Goal: Task Accomplishment & Management: Manage account settings

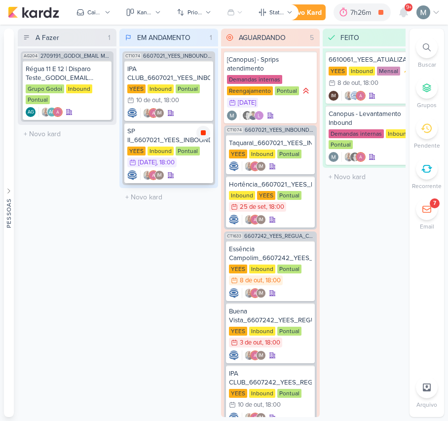
click at [200, 135] on icon at bounding box center [203, 133] width 8 height 8
click at [403, 14] on icon at bounding box center [403, 12] width 8 height 9
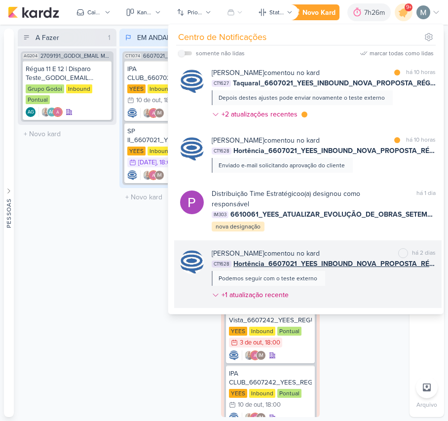
scroll to position [801, 0]
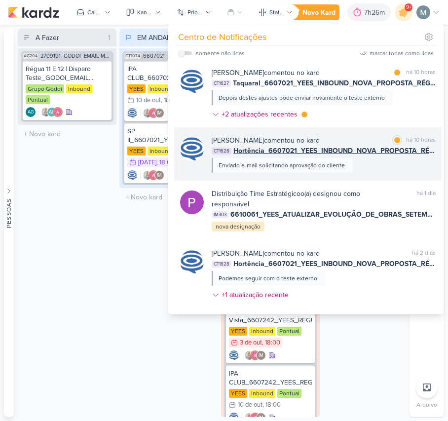
click at [253, 158] on div "Enviado e-mail solicitando aprovação do cliente" at bounding box center [282, 165] width 141 height 15
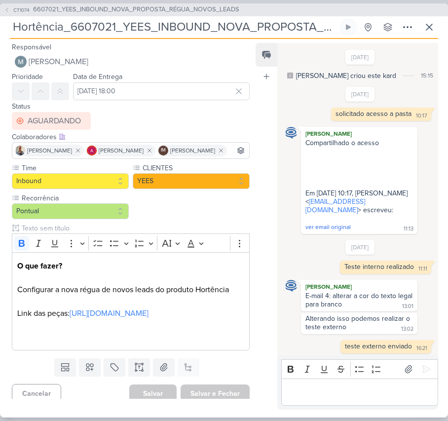
scroll to position [456, 0]
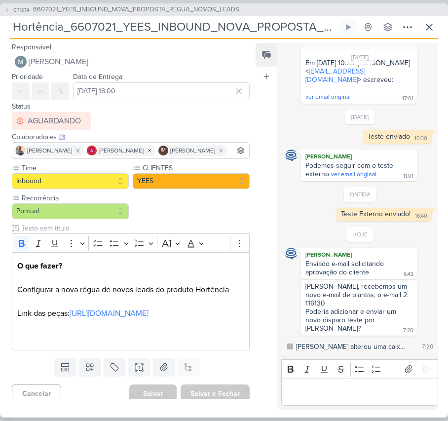
click at [378, 383] on div "Editor editing area: main" at bounding box center [359, 391] width 157 height 27
click at [350, 26] on icon at bounding box center [348, 27] width 8 height 8
click at [148, 318] on link "[URL][DOMAIN_NAME]" at bounding box center [109, 313] width 79 height 10
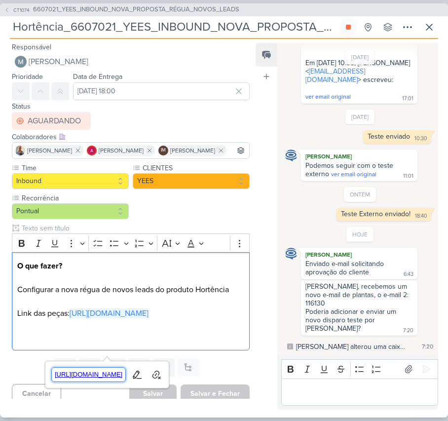
click at [107, 370] on span "[URL][DOMAIN_NAME]" at bounding box center [89, 374] width 74 height 12
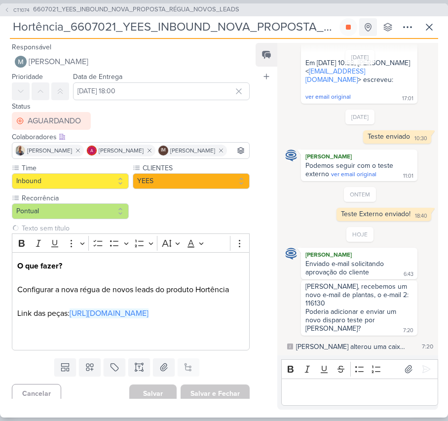
scroll to position [0, 115]
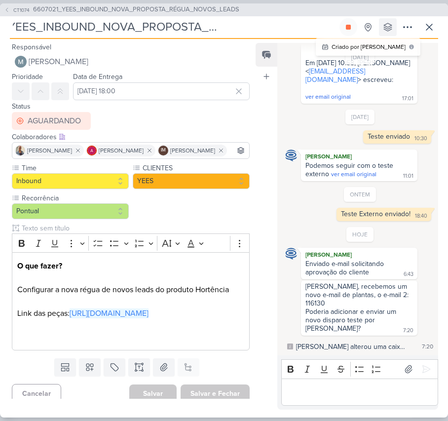
drag, startPoint x: 221, startPoint y: 33, endPoint x: 391, endPoint y: 21, distance: 171.0
click at [394, 21] on div "Hortência_6607021_YEES_INBOUND_NOVA_PROPOSTA_RÉGUA_NOVOS_LEADS Total 0s -- Hist…" at bounding box center [224, 28] width 428 height 21
click at [287, 21] on input "Hortência_6607021_YEES_INBOUND_NOVA_PROPOSTA_RÉGUA_NOVOS_LEADS" at bounding box center [173, 27] width 327 height 18
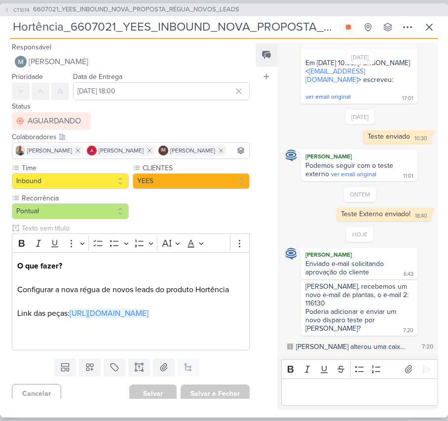
drag, startPoint x: 170, startPoint y: 30, endPoint x: -1, endPoint y: 88, distance: 180.2
click at [0, 88] on html "1.107.0 [GEOGRAPHIC_DATA] Ctrl + k 7h26m Hortência_6607021_YEES_INBOUND_NOVA_PR…" at bounding box center [224, 210] width 448 height 421
click at [38, 31] on input "Hortência_6607021_YEES_INBOUND_NOVA_PROPOSTA_RÉGUA_NOVOS_LEADS" at bounding box center [173, 27] width 327 height 18
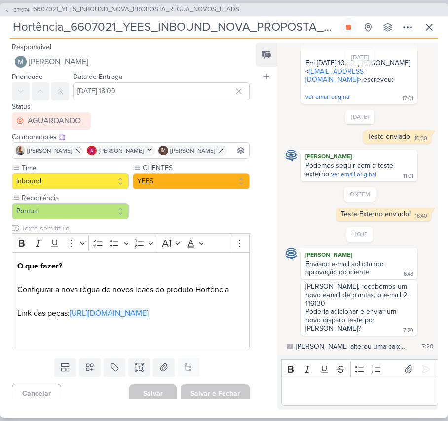
click at [38, 31] on input "Hortência_6607021_YEES_INBOUND_NOVA_PROPOSTA_RÉGUA_NOVOS_LEADS" at bounding box center [173, 27] width 327 height 18
click at [369, 399] on div "Editor editing area: main" at bounding box center [359, 391] width 157 height 27
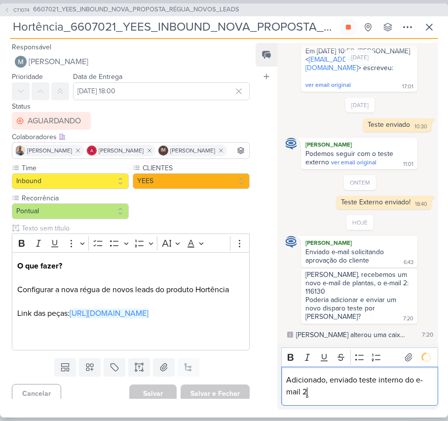
scroll to position [484, 0]
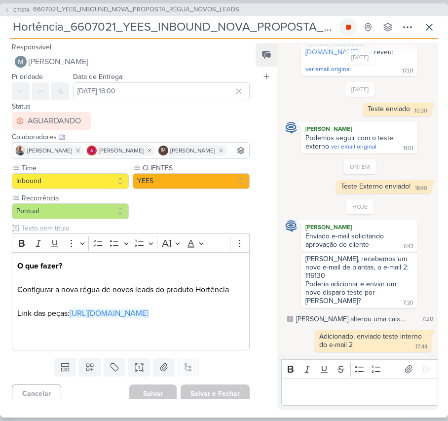
click at [352, 28] on icon at bounding box center [348, 27] width 8 height 8
click at [429, 29] on icon at bounding box center [429, 27] width 12 height 12
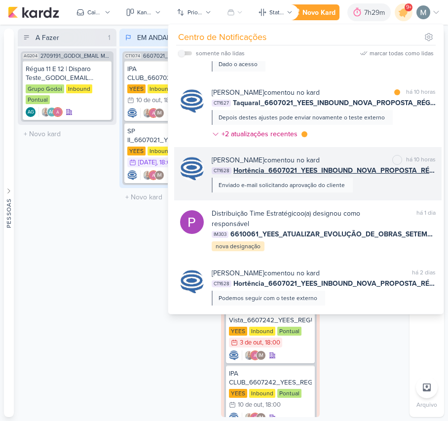
scroll to position [735, 0]
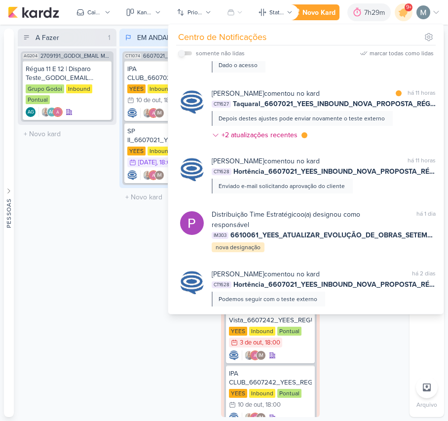
click at [182, 54] on input "checkbox" at bounding box center [181, 53] width 7 height 7
checkbox input "true"
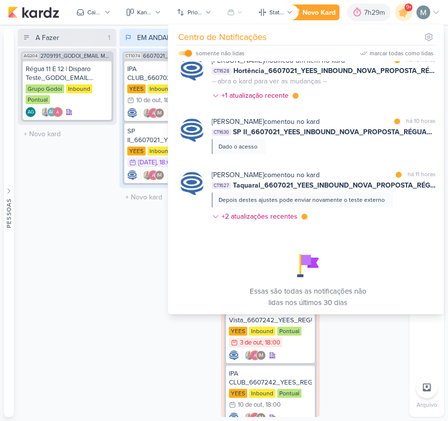
scroll to position [556, 0]
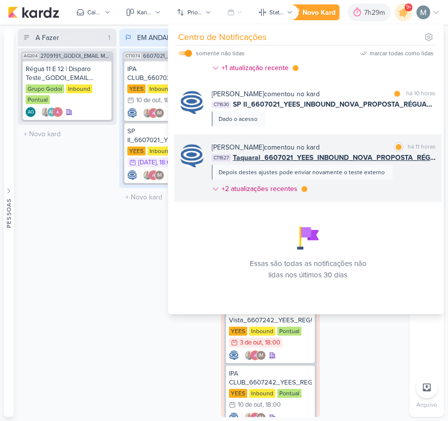
click at [274, 157] on span "Taquaral_6607021_YEES_INBOUND_NOVA_PROPOSTA_RÉGUA_NOVOS_LEADS" at bounding box center [334, 157] width 203 height 10
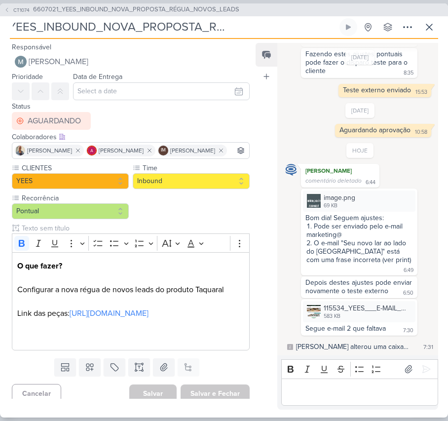
scroll to position [0, 0]
drag, startPoint x: 224, startPoint y: 26, endPoint x: 43, endPoint y: 33, distance: 180.6
click at [0, 56] on div "CT1074 6607021_YEES_INBOUND_NOVA_PROPOSTA_RÉGUA_NOVOS_LEADS Taquaral_6607021_YE…" at bounding box center [224, 210] width 448 height 414
click at [43, 28] on input "Taquaral_6607021_YEES_INBOUND_NOVA_PROPOSTA_RÉGUA_NOVOS_LEADS" at bounding box center [173, 27] width 327 height 18
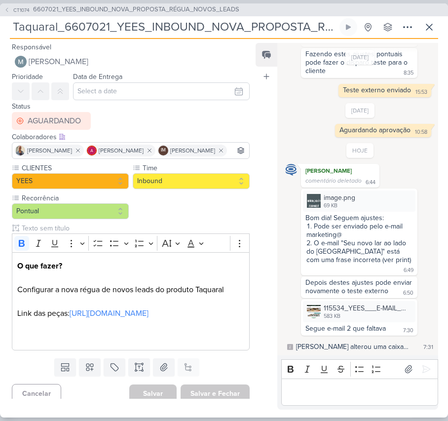
click at [56, 22] on input "Taquaral_6607021_YEES_INBOUND_NOVA_PROPOSTA_RÉGUA_NOVOS_LEADS" at bounding box center [173, 27] width 327 height 18
click at [13, 33] on input "Taquaral_6607021_YEES_INBOUND_NOVA_PROPOSTA_RÉGUA_NOVOS_LEADS" at bounding box center [173, 27] width 327 height 18
click at [54, 30] on input "Taquaral_6607021_YEES_INBOUND_NOVA_PROPOSTA_RÉGUA_NOVOS_LEADS" at bounding box center [173, 27] width 327 height 18
drag, startPoint x: 56, startPoint y: 27, endPoint x: 6, endPoint y: 22, distance: 49.5
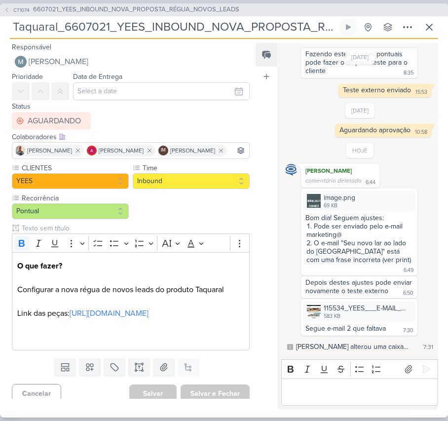
click at [6, 22] on div "CT1074 6607021_YEES_INBOUND_NOVA_PROPOSTA_RÉGUA_NOVOS_LEADS Taquaral_6607021_YE…" at bounding box center [224, 210] width 448 height 414
click at [354, 315] on div "583 KB" at bounding box center [366, 316] width 86 height 8
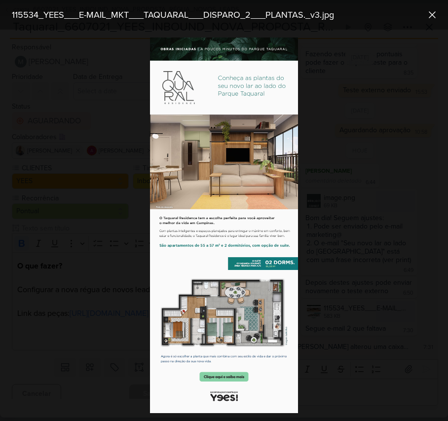
click at [237, 117] on img at bounding box center [224, 224] width 148 height 375
click at [360, 251] on div at bounding box center [224, 225] width 448 height 391
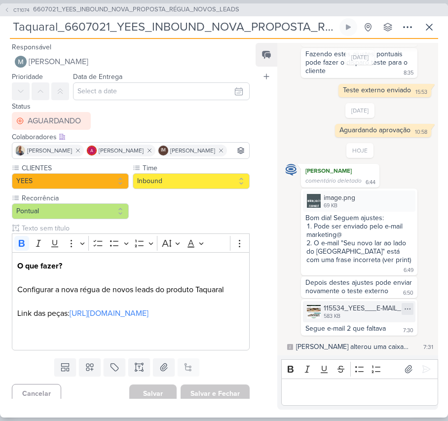
click at [403, 305] on icon at bounding box center [407, 309] width 8 height 8
click at [364, 341] on div "Baixar" at bounding box center [356, 340] width 19 height 10
click at [316, 194] on img at bounding box center [314, 201] width 14 height 14
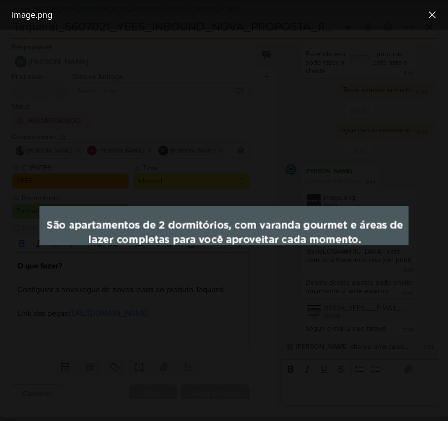
click at [282, 168] on div at bounding box center [224, 225] width 448 height 391
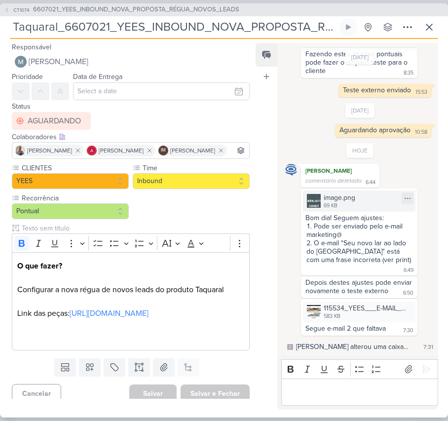
click at [310, 194] on img at bounding box center [314, 201] width 14 height 14
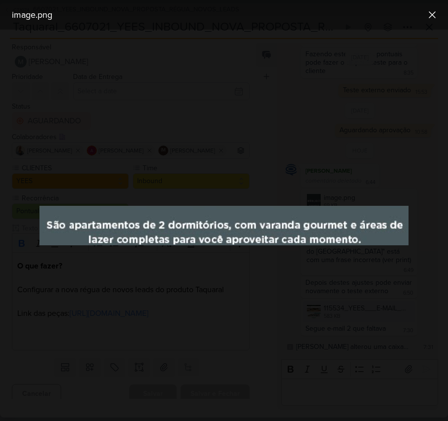
click at [259, 272] on div at bounding box center [224, 225] width 448 height 391
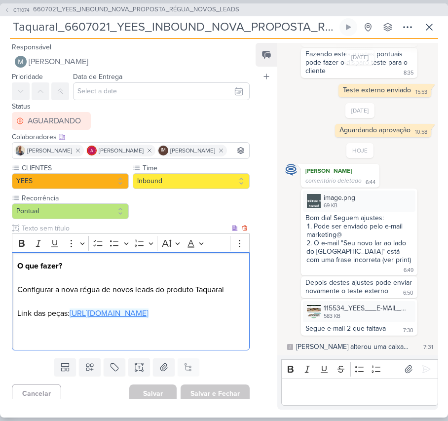
click at [70, 318] on link "[URL][DOMAIN_NAME]" at bounding box center [109, 313] width 79 height 10
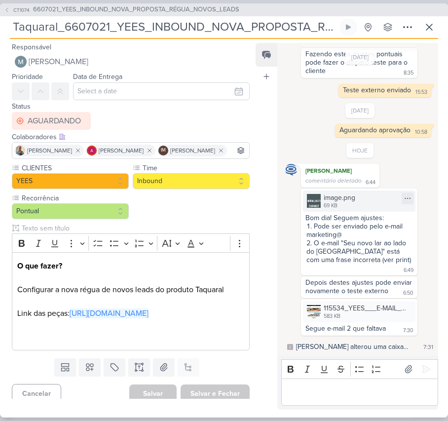
click at [346, 192] on div "image.png" at bounding box center [339, 197] width 32 height 10
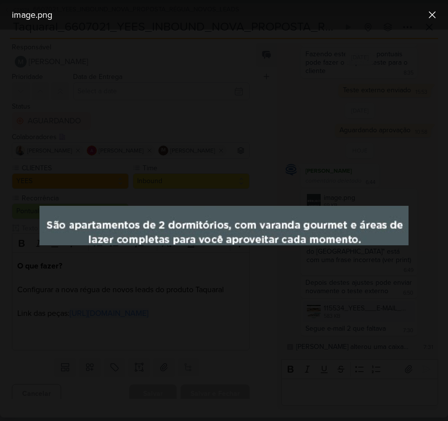
drag, startPoint x: 394, startPoint y: 312, endPoint x: 385, endPoint y: 314, distance: 9.6
click at [394, 312] on div at bounding box center [224, 225] width 448 height 391
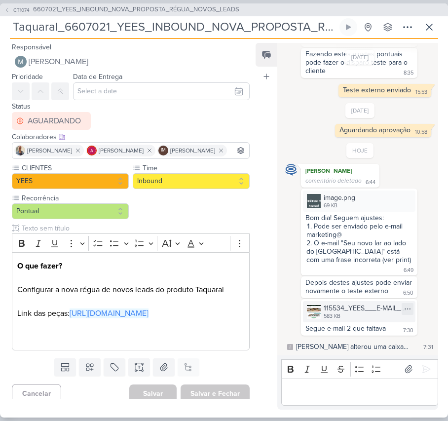
click at [354, 310] on div "115534_YEES___E-MAIL_MKT___TAQUARAL___DISPARO_2___PLANTAS._v3.jpg" at bounding box center [366, 308] width 86 height 10
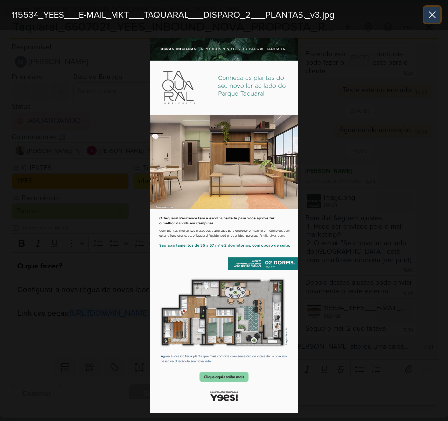
click at [430, 16] on icon at bounding box center [432, 15] width 6 height 6
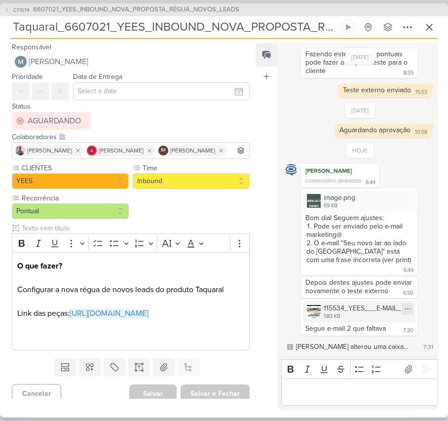
click at [405, 308] on icon at bounding box center [407, 309] width 8 height 8
click at [375, 339] on button "Baixar" at bounding box center [368, 340] width 79 height 14
click at [334, 388] on p "Editor editing area: main" at bounding box center [359, 392] width 146 height 12
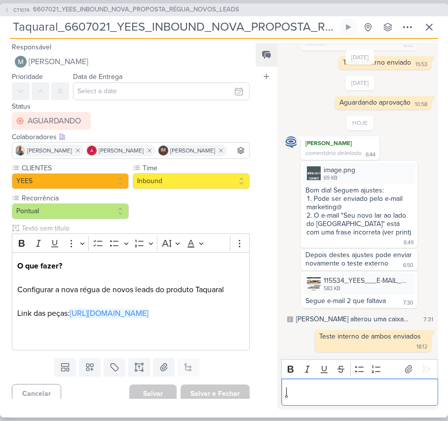
scroll to position [427, 0]
click at [427, 33] on icon at bounding box center [429, 27] width 12 height 12
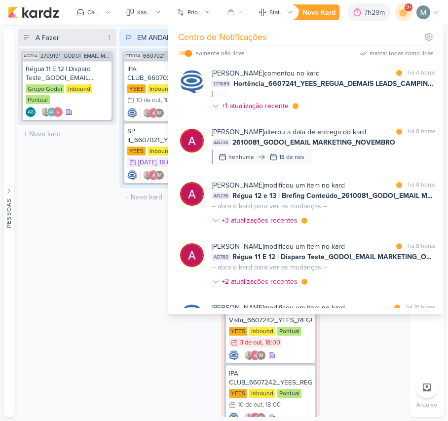
scroll to position [0, 0]
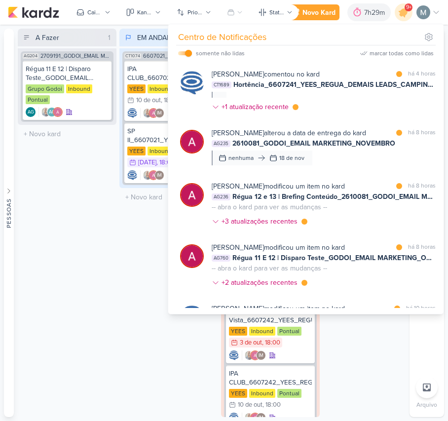
click at [109, 286] on div "A Fazer 1 Mover Para Esquerda Mover Para Direita [GEOGRAPHIC_DATA] AG204 270919…" at bounding box center [67, 223] width 99 height 388
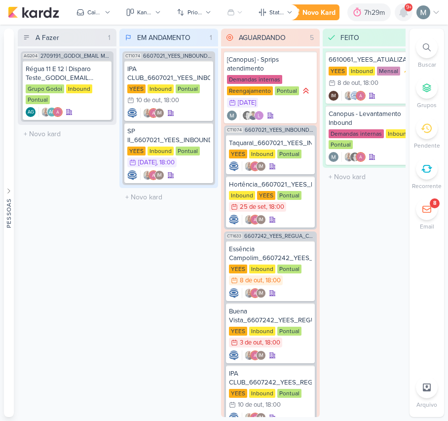
click at [400, 13] on icon at bounding box center [403, 12] width 8 height 9
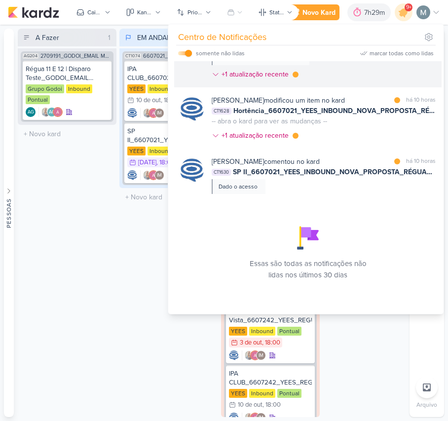
scroll to position [489, 0]
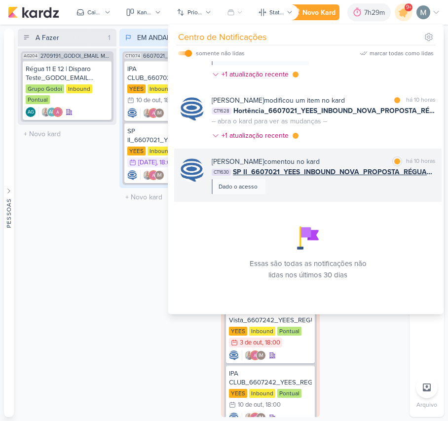
click at [261, 174] on span "SP II_6607021_YEES_INBOUND_NOVA_PROPOSTA_RÉGUA_NOVOS_LEADS" at bounding box center [334, 172] width 203 height 10
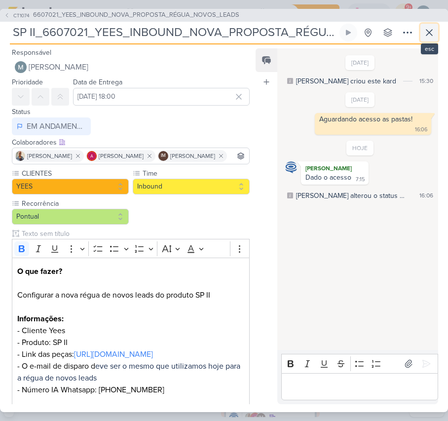
click at [432, 35] on icon at bounding box center [429, 33] width 12 height 12
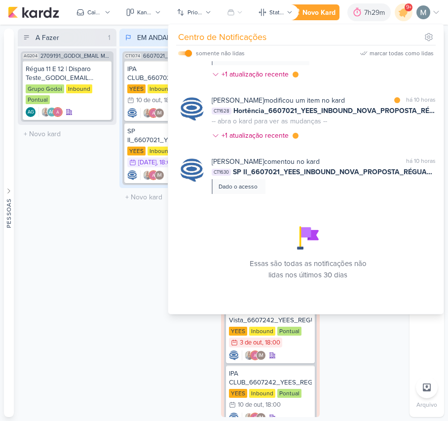
click at [83, 284] on div "A Fazer 1 Mover Para Esquerda Mover Para Direita [GEOGRAPHIC_DATA] AG204 270919…" at bounding box center [67, 223] width 99 height 388
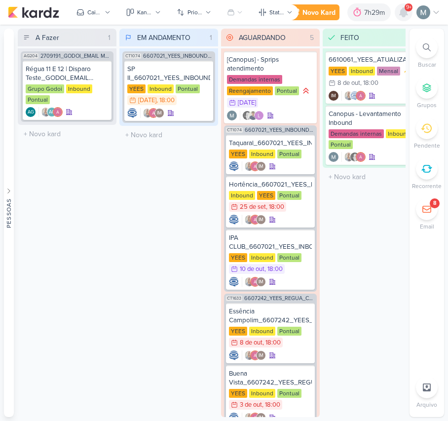
click at [405, 13] on icon at bounding box center [403, 12] width 8 height 9
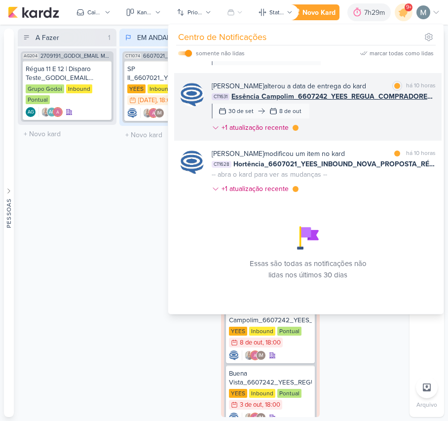
scroll to position [436, 0]
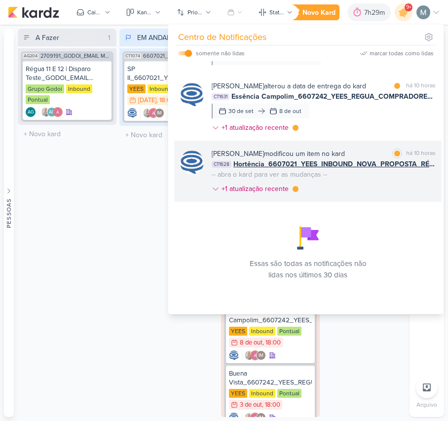
click at [288, 168] on span "Hortência_6607021_YEES_INBOUND_NOVA_PROPOSTA_RÉGUA_NOVOS_LEADS" at bounding box center [334, 164] width 202 height 10
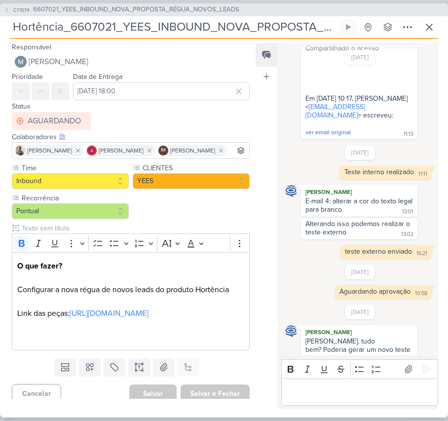
scroll to position [0, 0]
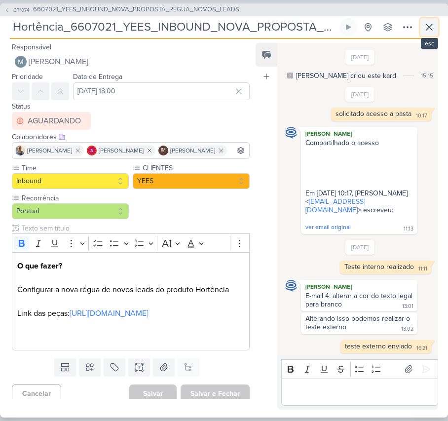
click at [430, 27] on icon at bounding box center [429, 27] width 12 height 12
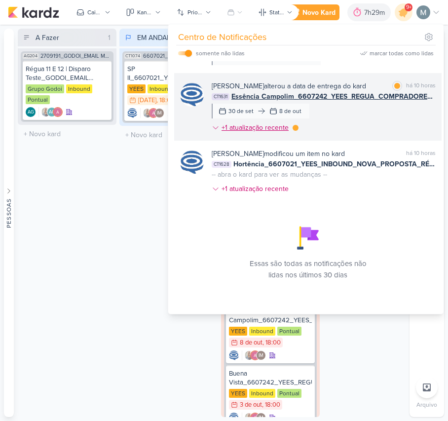
click at [264, 124] on div "+1 atualização recente" at bounding box center [255, 127] width 69 height 10
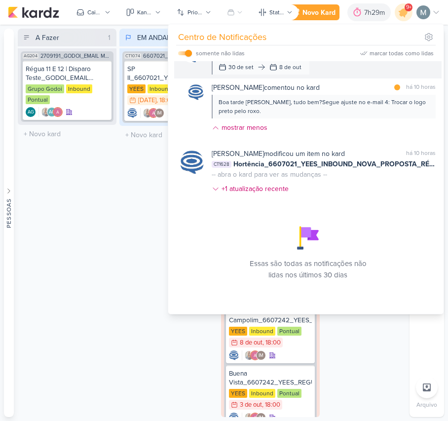
click at [322, 74] on div "[PERSON_NAME] alterou a data de entrega do kard marcar como lida há 10 horas CT…" at bounding box center [324, 55] width 224 height 37
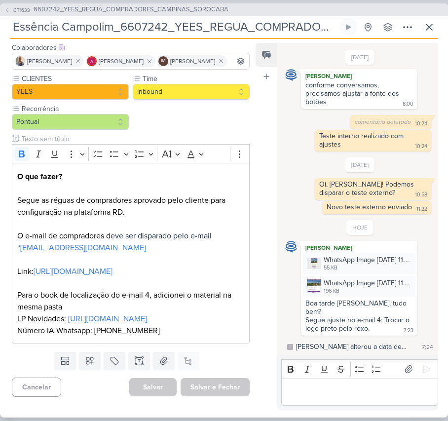
scroll to position [886, 0]
click at [40, 24] on input "Essência Campolim_6607242_YEES_REGUA_COMPRADORES_CAMPINAS_SOROCABA" at bounding box center [173, 27] width 327 height 18
click at [336, 388] on p "Editor editing area: main" at bounding box center [359, 392] width 146 height 12
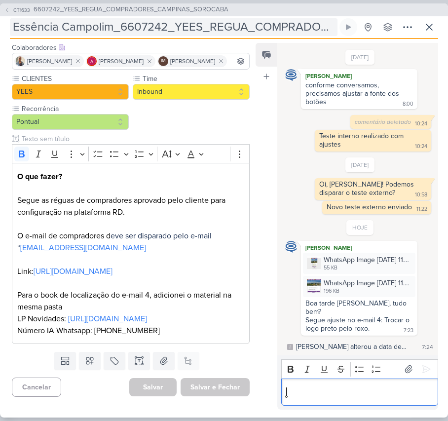
click at [204, 30] on input "Essência Campolim_6607242_YEES_REGUA_COMPRADORES_CAMPINAS_SOROCABA" at bounding box center [173, 27] width 327 height 18
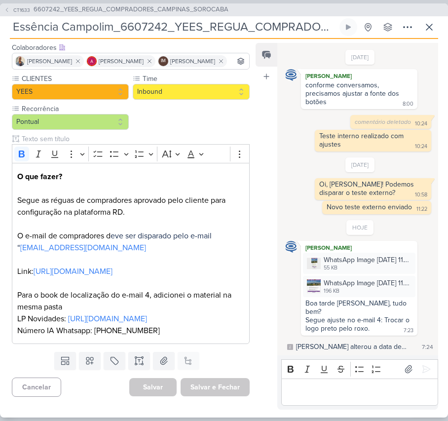
click at [204, 30] on input "Essência Campolim_6607242_YEES_REGUA_COMPRADORES_CAMPINAS_SOROCABA" at bounding box center [173, 27] width 327 height 18
click at [334, 391] on p "Editor editing area: main" at bounding box center [359, 392] width 146 height 12
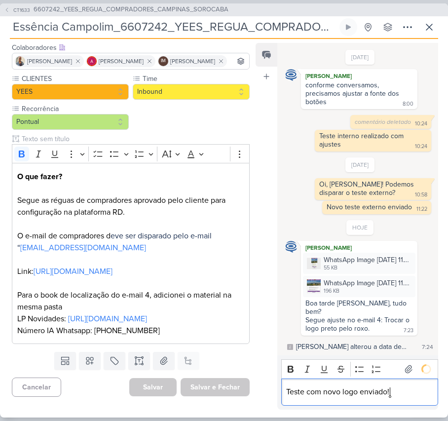
scroll to position [914, 0]
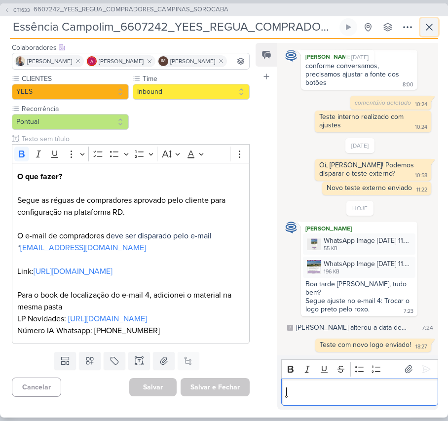
click at [422, 26] on button at bounding box center [429, 27] width 18 height 18
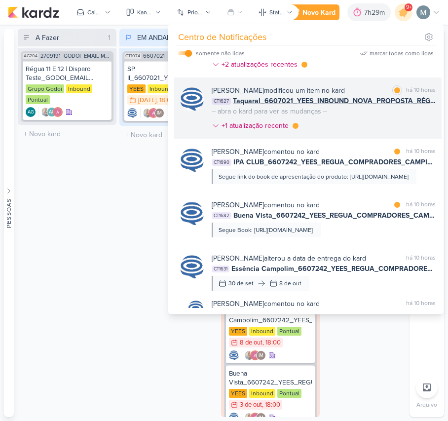
scroll to position [216, 0]
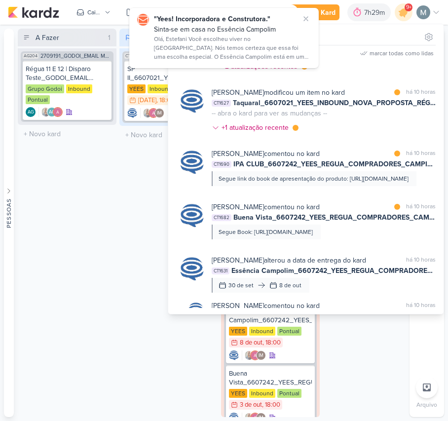
click at [189, 58] on div "Olá, Estefani Você escolheu viver no [GEOGRAPHIC_DATA]. Nós temos certeza que e…" at bounding box center [232, 49] width 157 height 28
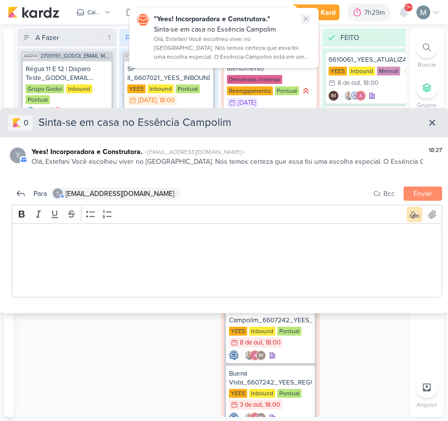
click at [309, 14] on button at bounding box center [306, 19] width 10 height 10
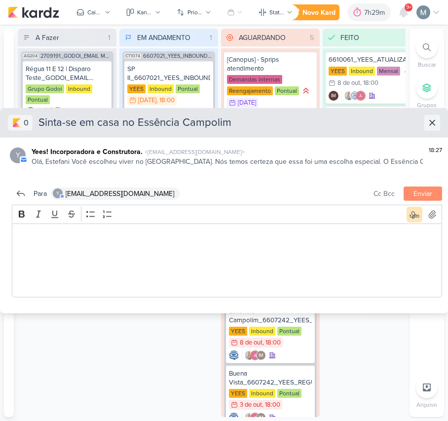
click at [430, 121] on icon at bounding box center [431, 122] width 5 height 5
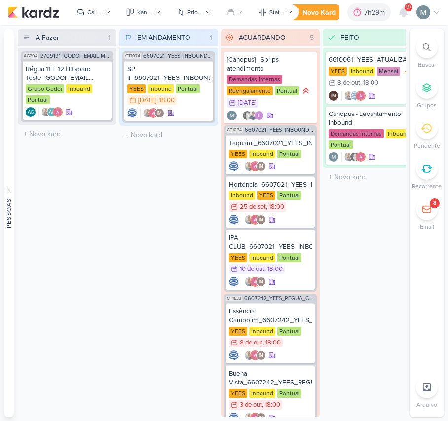
click at [122, 245] on div "EM ANDAMENTO 1 Mover Para Esquerda Mover Para Direita [GEOGRAPHIC_DATA] CT1074 …" at bounding box center [168, 223] width 99 height 388
click at [397, 16] on icon at bounding box center [403, 12] width 12 height 12
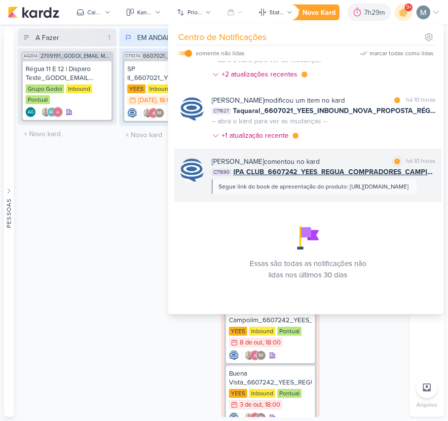
click at [373, 167] on span "IPA CLUB_6607242_YEES_REGUA_COMPRADORES_CAMPINAS_SOROCABA" at bounding box center [334, 172] width 202 height 10
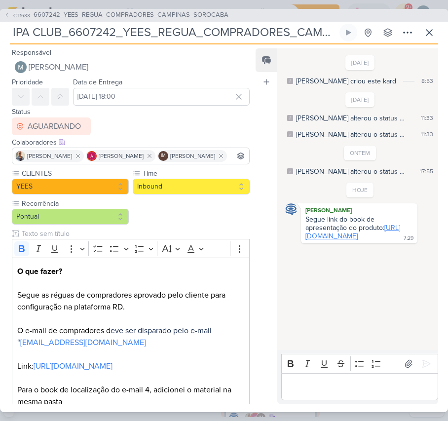
click at [364, 240] on link "[URL][DOMAIN_NAME]" at bounding box center [352, 231] width 95 height 17
click at [366, 388] on p "Editor editing area: main" at bounding box center [359, 386] width 146 height 12
click at [346, 396] on div "Editor editing area: main" at bounding box center [359, 386] width 157 height 27
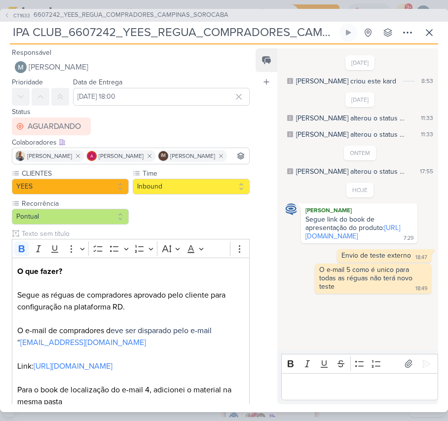
click at [298, 340] on div "[DATE] [PERSON_NAME] criou este kard 8:53 [DATE] [PERSON_NAME] alterou o status…" at bounding box center [357, 199] width 160 height 301
click at [428, 37] on icon at bounding box center [429, 33] width 12 height 12
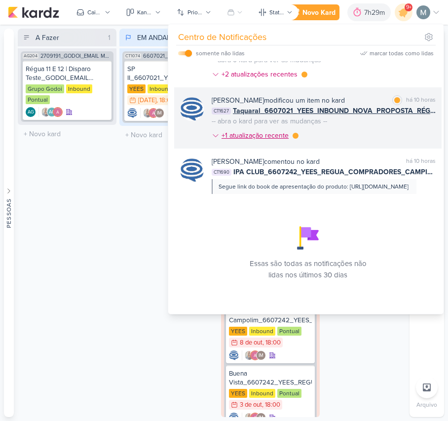
click at [279, 130] on div "+1 atualização recente" at bounding box center [255, 135] width 69 height 10
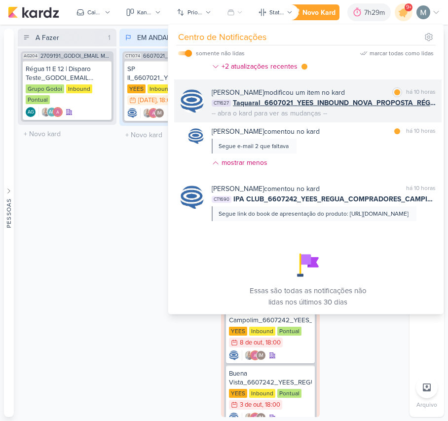
click at [304, 107] on span "Taquaral_6607021_YEES_INBOUND_NOVA_PROPOSTA_RÉGUA_NOVOS_LEADS" at bounding box center [334, 103] width 203 height 10
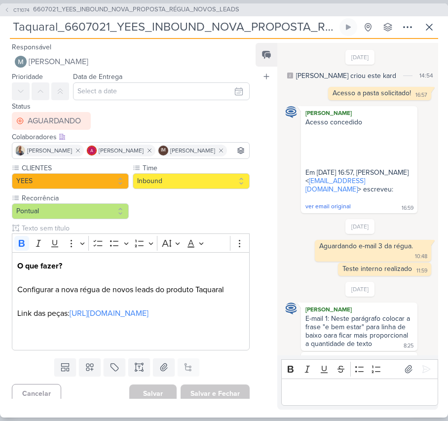
scroll to position [427, 0]
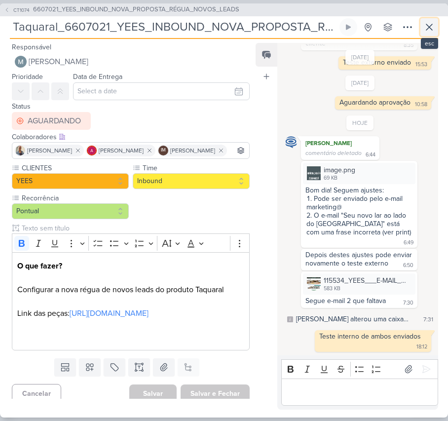
click at [428, 26] on icon at bounding box center [429, 27] width 12 height 12
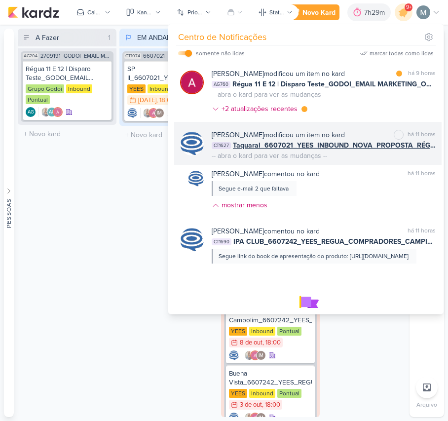
scroll to position [150, 0]
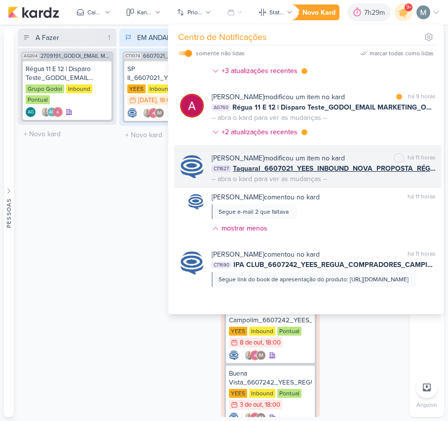
click at [269, 172] on span "Taquaral_6607021_YEES_INBOUND_NOVA_PROPOSTA_RÉGUA_NOVOS_LEADS" at bounding box center [334, 168] width 203 height 10
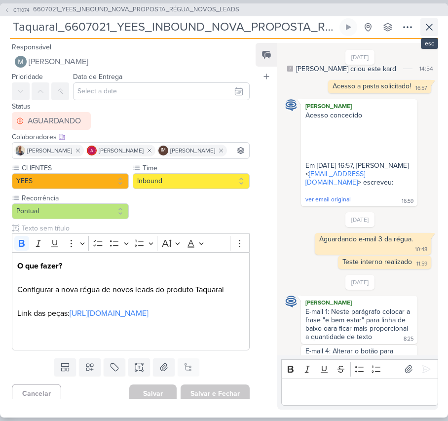
scroll to position [0, 0]
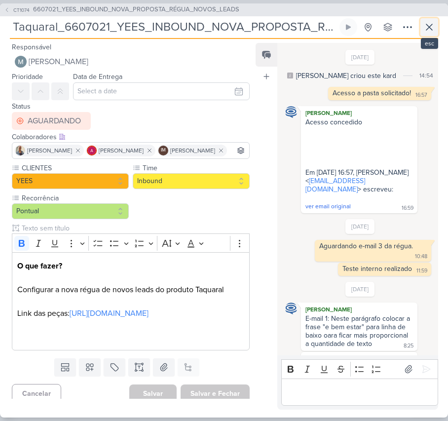
click at [432, 31] on icon at bounding box center [429, 27] width 12 height 12
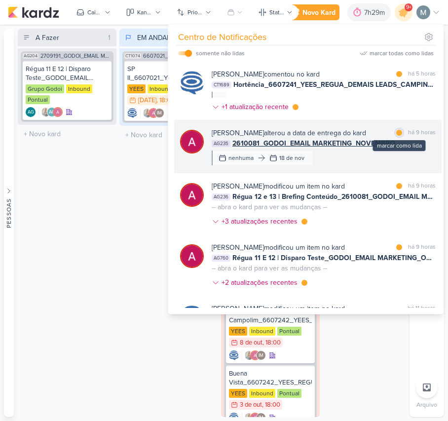
click at [394, 136] on div "marcar como lida" at bounding box center [399, 133] width 10 height 10
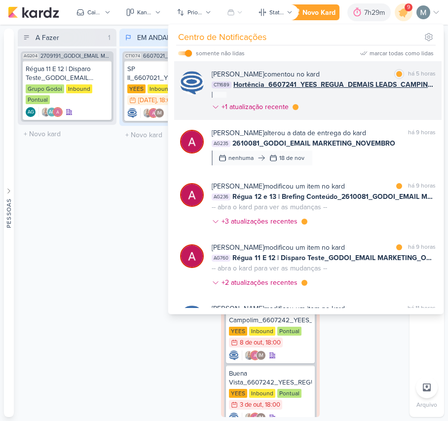
click at [359, 89] on span "Hortência_6607241_YEES_REGUA_DEMAIS LEADS_CAMPINAS_SOROCABA" at bounding box center [334, 84] width 202 height 10
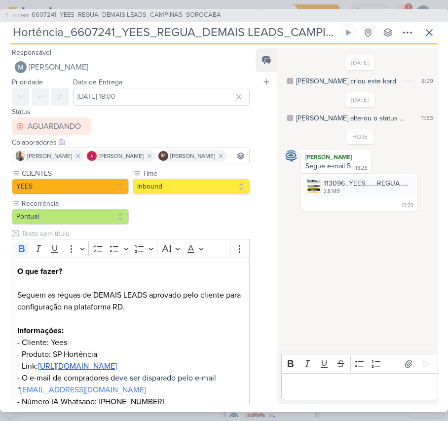
drag, startPoint x: 201, startPoint y: 31, endPoint x: 280, endPoint y: 32, distance: 78.9
click at [280, 32] on input "Hortência_6607241_YEES_REGUA_DEMAIS LEADS_CAMPINAS_SOROCABA" at bounding box center [173, 33] width 327 height 18
click at [351, 190] on div "2.8 MB" at bounding box center [366, 191] width 86 height 8
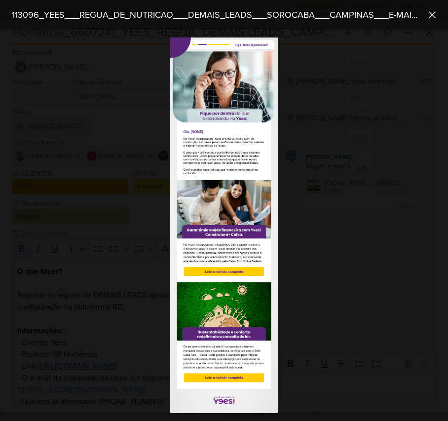
click at [202, 152] on img at bounding box center [223, 224] width 107 height 375
click at [213, 152] on img at bounding box center [223, 224] width 107 height 375
click at [326, 232] on div at bounding box center [224, 225] width 448 height 391
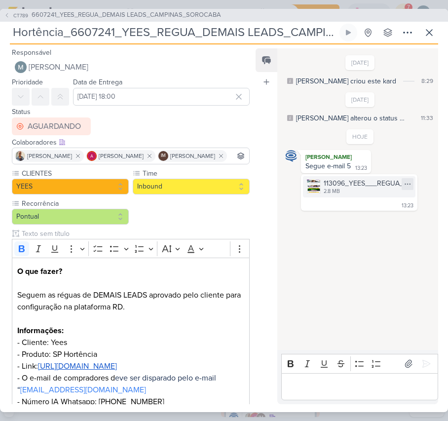
click at [403, 184] on icon at bounding box center [407, 184] width 8 height 8
click at [377, 218] on button "Baixar" at bounding box center [368, 217] width 79 height 14
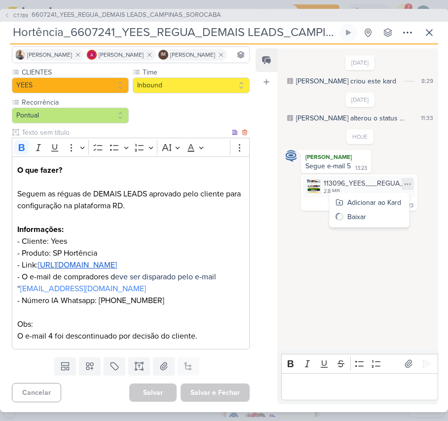
scroll to position [140, 0]
click at [348, 379] on div "Editor editing area: main" at bounding box center [359, 386] width 157 height 27
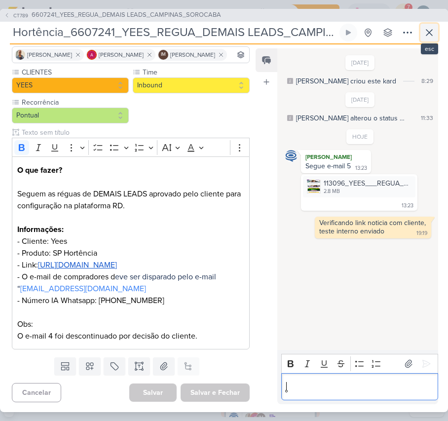
click at [424, 34] on icon at bounding box center [429, 33] width 12 height 12
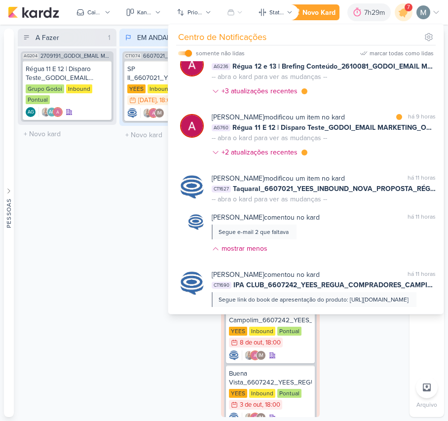
scroll to position [0, 0]
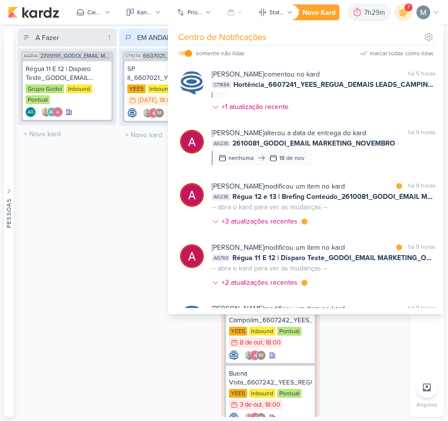
click at [164, 145] on div "EM ANDAMENTO 1 Mover Para Esquerda Mover Para Direita [GEOGRAPHIC_DATA] CT1074 …" at bounding box center [168, 223] width 99 height 388
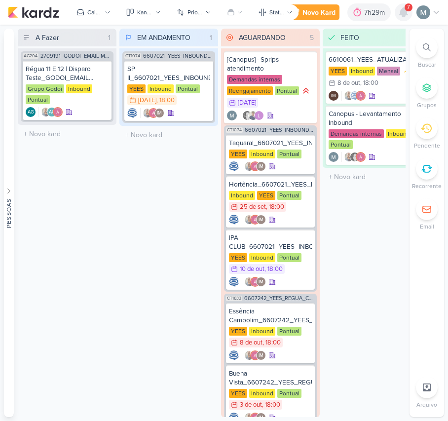
click at [403, 10] on icon at bounding box center [403, 12] width 8 height 9
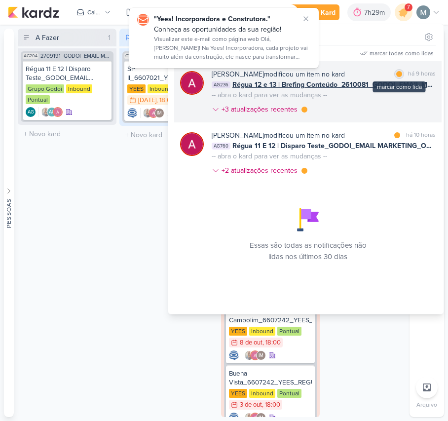
click at [396, 74] on div at bounding box center [399, 74] width 6 height 6
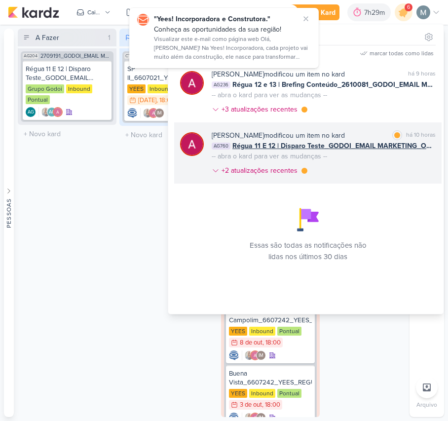
click at [284, 140] on div "[PERSON_NAME] modificou um item no kard" at bounding box center [278, 135] width 133 height 10
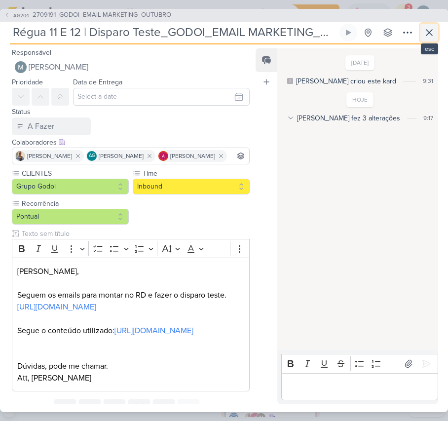
click at [432, 28] on icon at bounding box center [429, 33] width 12 height 12
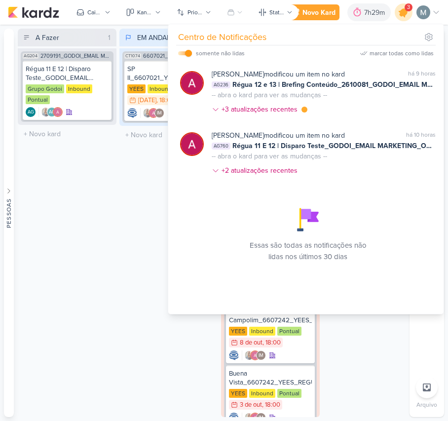
click at [396, 14] on icon at bounding box center [403, 12] width 17 height 17
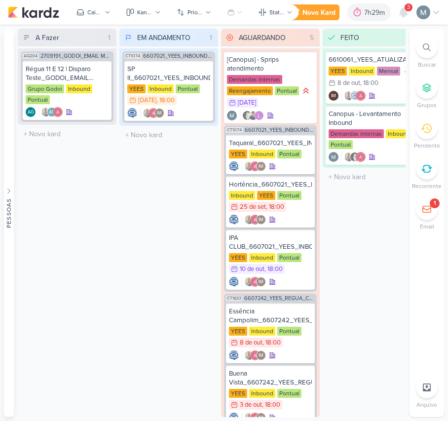
click at [166, 184] on div "EM ANDAMENTO 1 Mover Para Esquerda Mover Para Direita [GEOGRAPHIC_DATA] CT1074 …" at bounding box center [168, 223] width 99 height 388
click at [141, 78] on div "SP II_6607021_YEES_INBOUND_NOVA_PROPOSTA_RÉGUA_NOVOS_LEADS" at bounding box center [168, 74] width 83 height 18
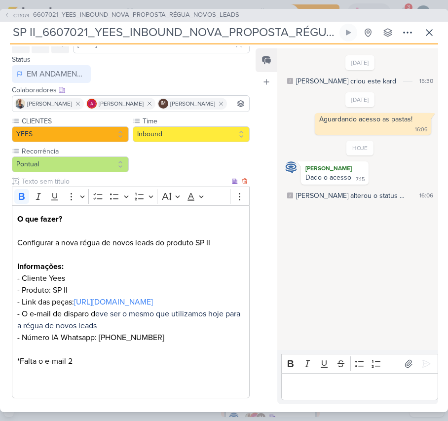
scroll to position [131, 0]
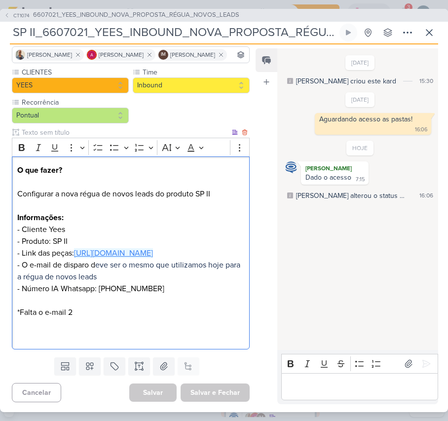
click at [74, 251] on link "[URL][DOMAIN_NAME]" at bounding box center [113, 253] width 79 height 10
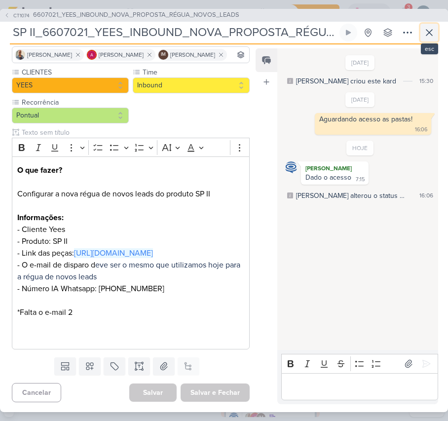
click at [429, 30] on icon at bounding box center [429, 33] width 12 height 12
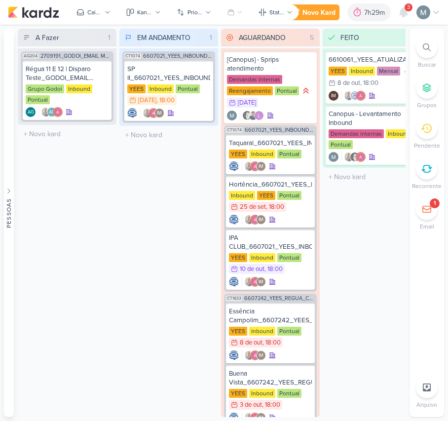
click at [405, 21] on div "3" at bounding box center [403, 12] width 18 height 18
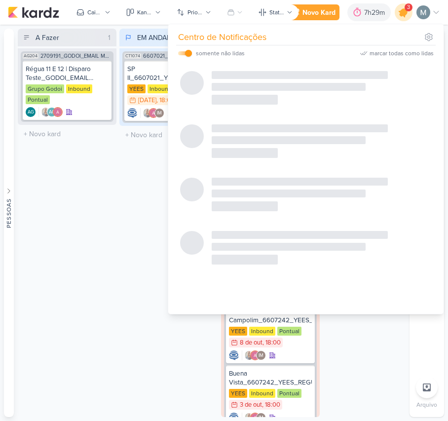
click at [404, 12] on icon at bounding box center [403, 12] width 12 height 12
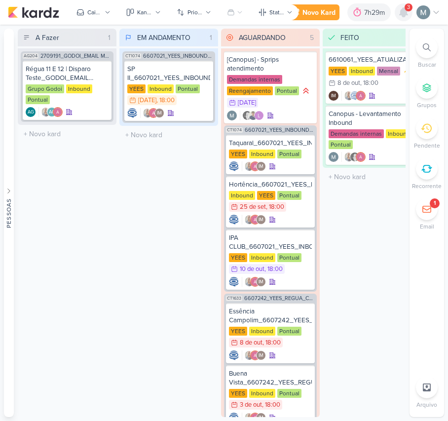
click at [404, 12] on icon at bounding box center [403, 12] width 8 height 9
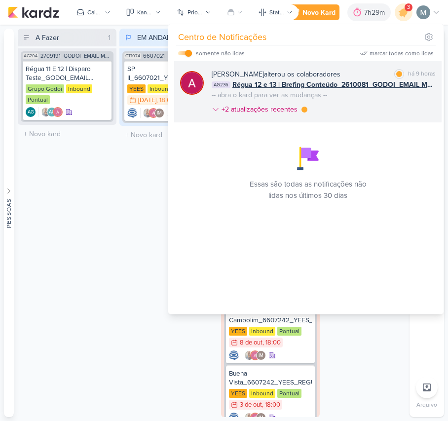
click at [387, 82] on span "Régua 12 e 13 | Brefing Conteúdo_2610081_GODOI_EMAIL MARKETING_OUTUBRO" at bounding box center [333, 84] width 203 height 10
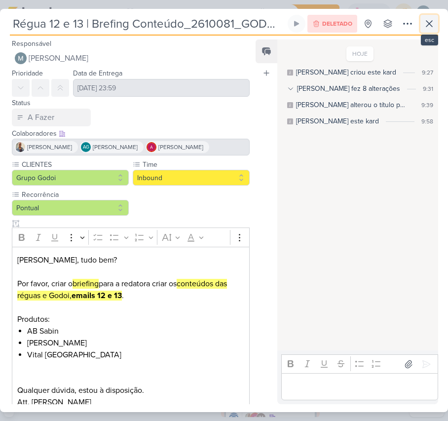
click at [433, 24] on icon at bounding box center [429, 24] width 12 height 12
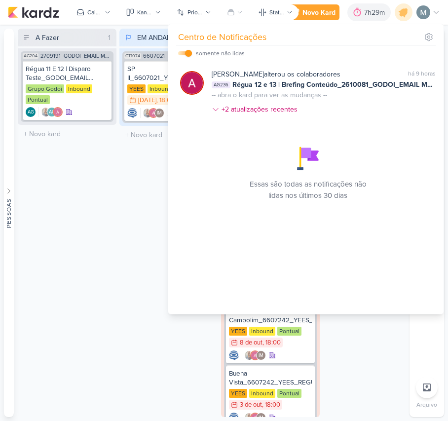
click at [99, 202] on div "A Fazer 1 Mover Para Esquerda Mover Para Direita [GEOGRAPHIC_DATA] AG204 270919…" at bounding box center [67, 223] width 99 height 388
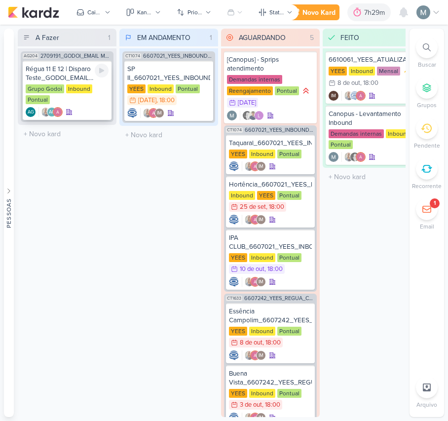
click at [85, 105] on div "Régua 11 E 12 | Disparo Teste_GODOI_EMAIL MARKETING_OUTUBRO Grupo Godoi Inbound…" at bounding box center [67, 90] width 89 height 59
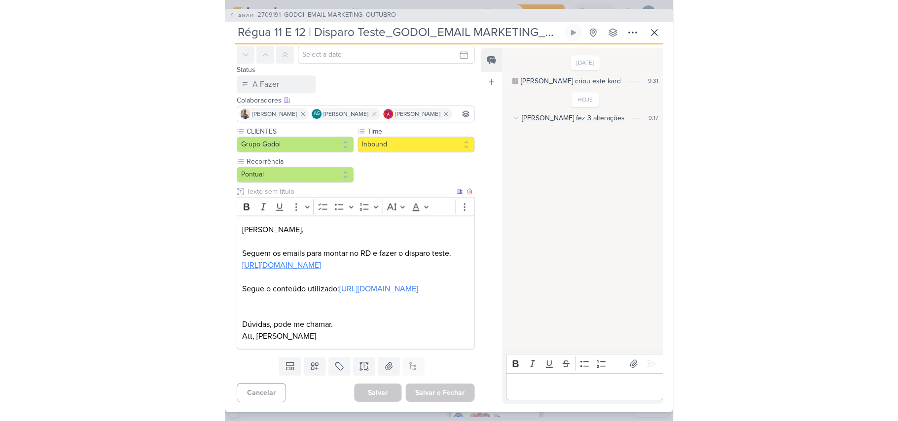
scroll to position [93, 0]
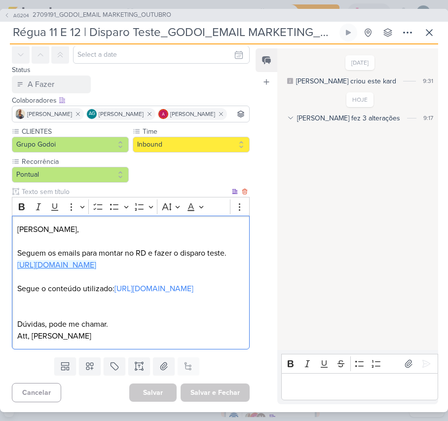
click at [83, 259] on p "[URL][DOMAIN_NAME]" at bounding box center [130, 265] width 227 height 12
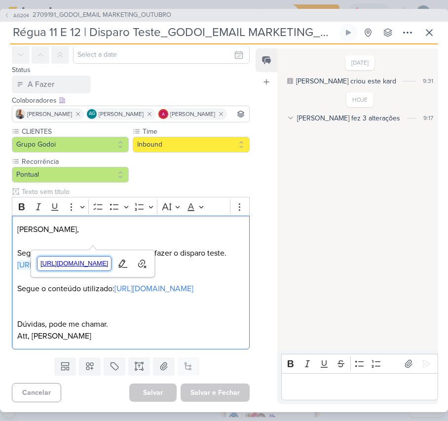
click at [101, 259] on span "[URL][DOMAIN_NAME]" at bounding box center [74, 263] width 74 height 12
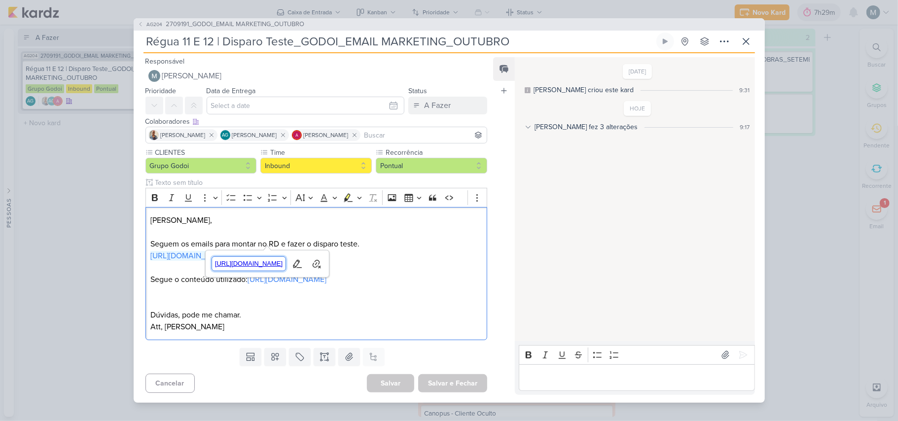
scroll to position [6, 0]
click at [311, 321] on p "Dúvidas, pode me chamar." at bounding box center [315, 315] width 331 height 12
click at [124, 212] on div "AG204 2709191_GODOI_EMAIL MARKETING_OUTUBRO Régua 11 E 12 | Disparo Teste_GODOI…" at bounding box center [449, 210] width 898 height 421
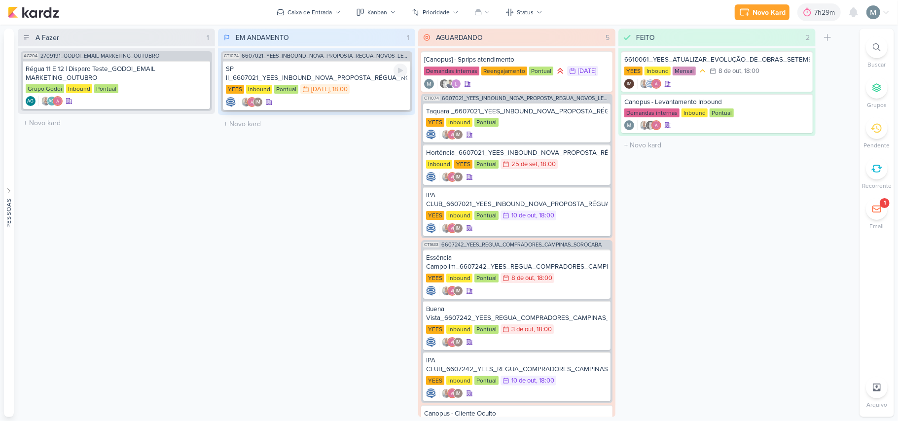
click at [245, 94] on div "YEES Inbound Pontual 9/10 [DATE] 18:00" at bounding box center [316, 89] width 181 height 11
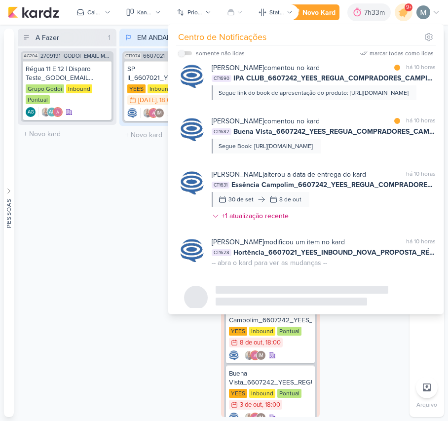
scroll to position [432, 0]
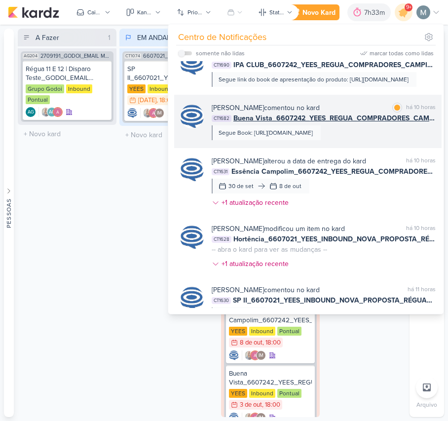
click at [265, 123] on span "Buena Vista_6607242_YEES_REGUA_COMPRADORES_CAMPINAS_SOROCABA" at bounding box center [334, 118] width 202 height 10
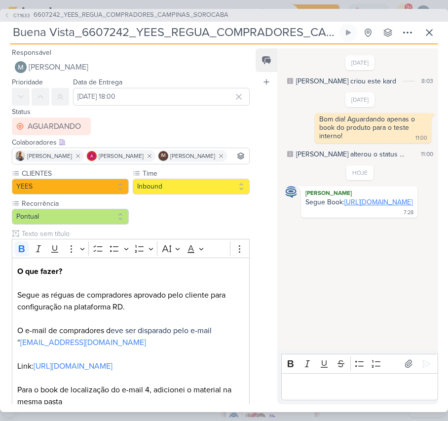
click at [346, 206] on link "https://drive.google.com/file/d/1FrQscQkdU2ijOB_61ntJaihMiYFzSVKv/view?usp=shar…" at bounding box center [378, 202] width 68 height 8
click at [367, 396] on div "Editor editing area: main" at bounding box center [359, 386] width 157 height 27
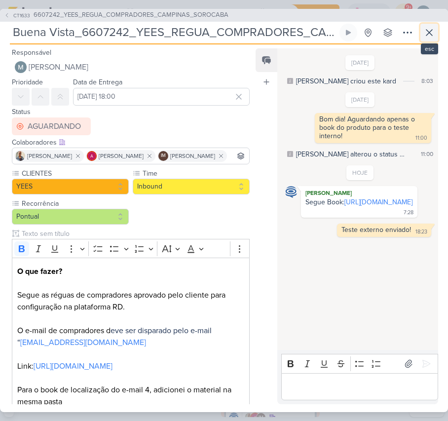
click at [432, 36] on icon at bounding box center [429, 33] width 12 height 12
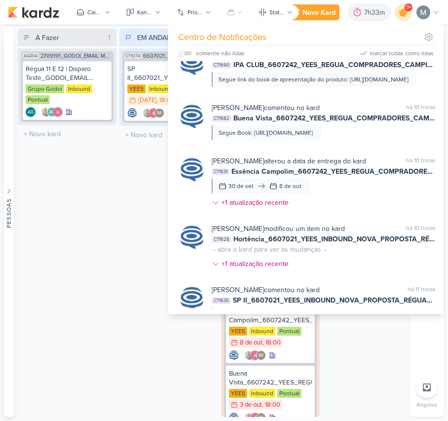
click at [403, 10] on icon at bounding box center [403, 12] width 12 height 12
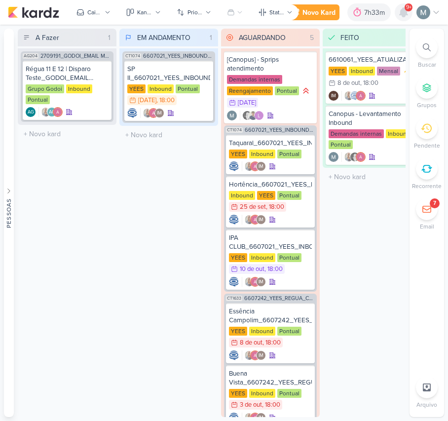
click at [403, 10] on icon at bounding box center [403, 12] width 8 height 9
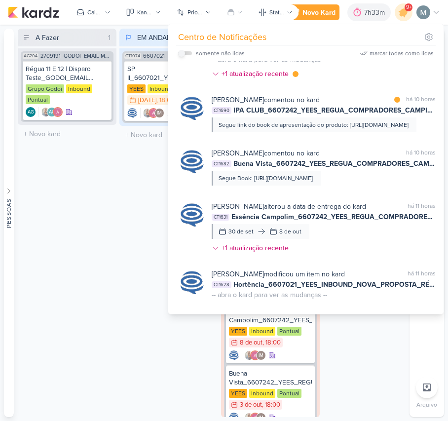
click at [178, 52] on input "checkbox" at bounding box center [181, 53] width 7 height 7
checkbox input "true"
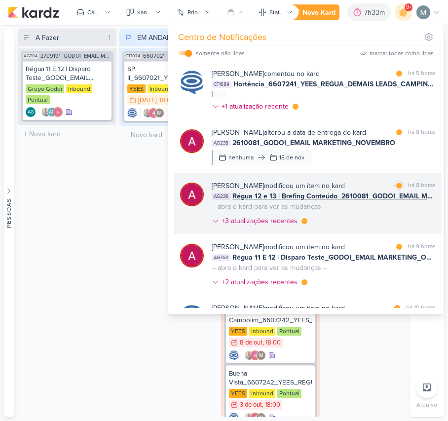
scroll to position [0, 0]
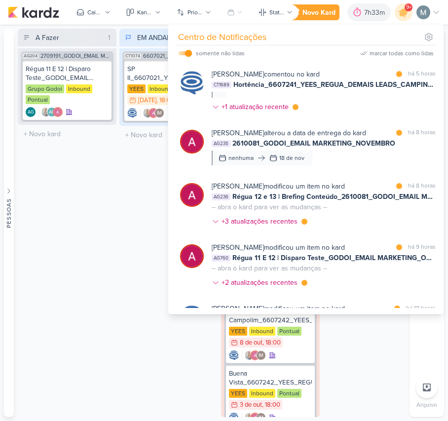
click at [103, 243] on div "A Fazer 1 Mover Para Esquerda Mover Para Direita [GEOGRAPHIC_DATA] AG204 270919…" at bounding box center [67, 223] width 99 height 388
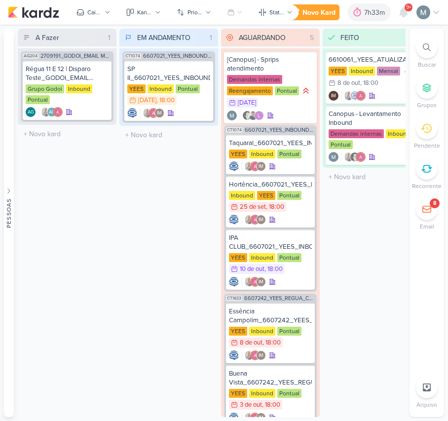
click at [406, 214] on div "Pessoas Pessoas A l e s s a n d r a G o m e s AG A l i n e G i m e n e z G r a …" at bounding box center [224, 223] width 448 height 388
click at [399, 12] on icon at bounding box center [403, 12] width 12 height 12
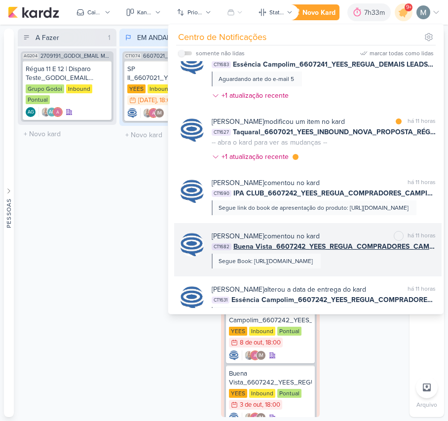
scroll to position [300, 0]
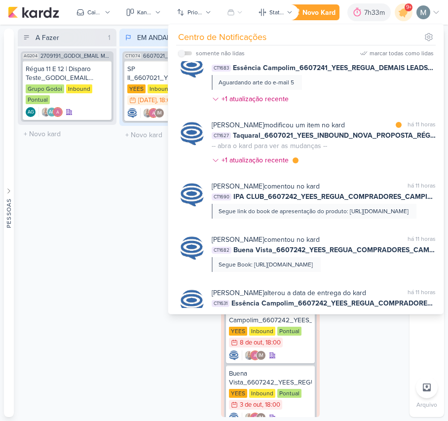
drag, startPoint x: 193, startPoint y: 53, endPoint x: 186, endPoint y: 52, distance: 7.0
click at [187, 53] on div "somente não lidas" at bounding box center [211, 53] width 67 height 12
click at [182, 51] on input "checkbox" at bounding box center [181, 53] width 7 height 7
checkbox input "true"
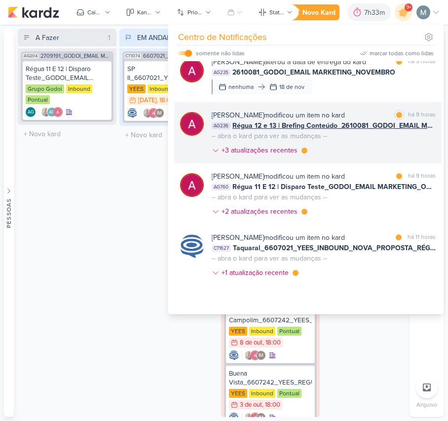
scroll to position [154, 0]
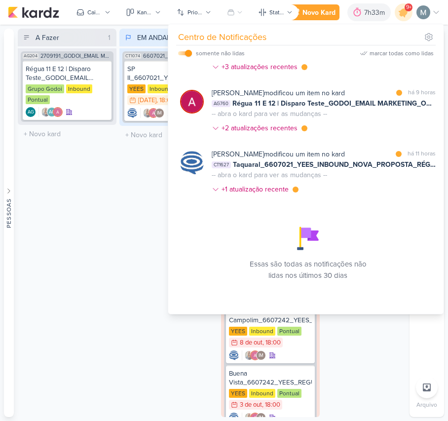
click at [72, 207] on div "A Fazer 1 Mover Para Esquerda Mover Para Direita [GEOGRAPHIC_DATA] AG204 270919…" at bounding box center [67, 223] width 99 height 388
